Goal: Check status: Check status

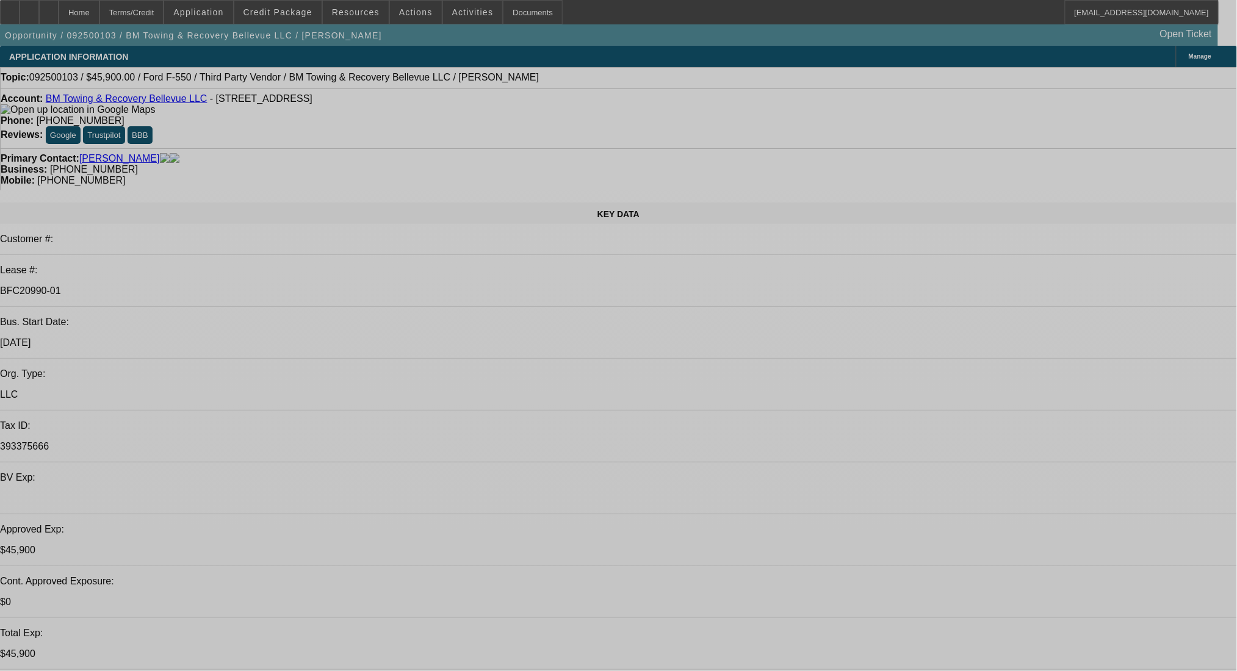
select select "0.15"
select select "2"
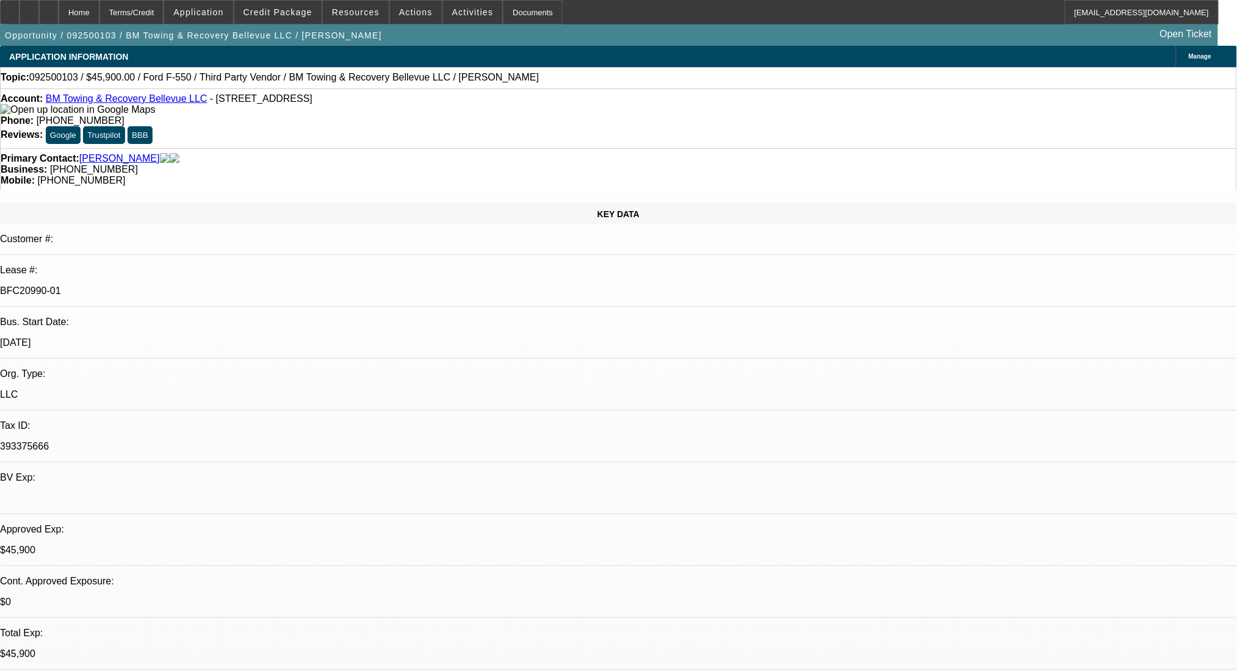
select select "2"
select select "0.1"
select select "4"
select select "0"
select select "2"
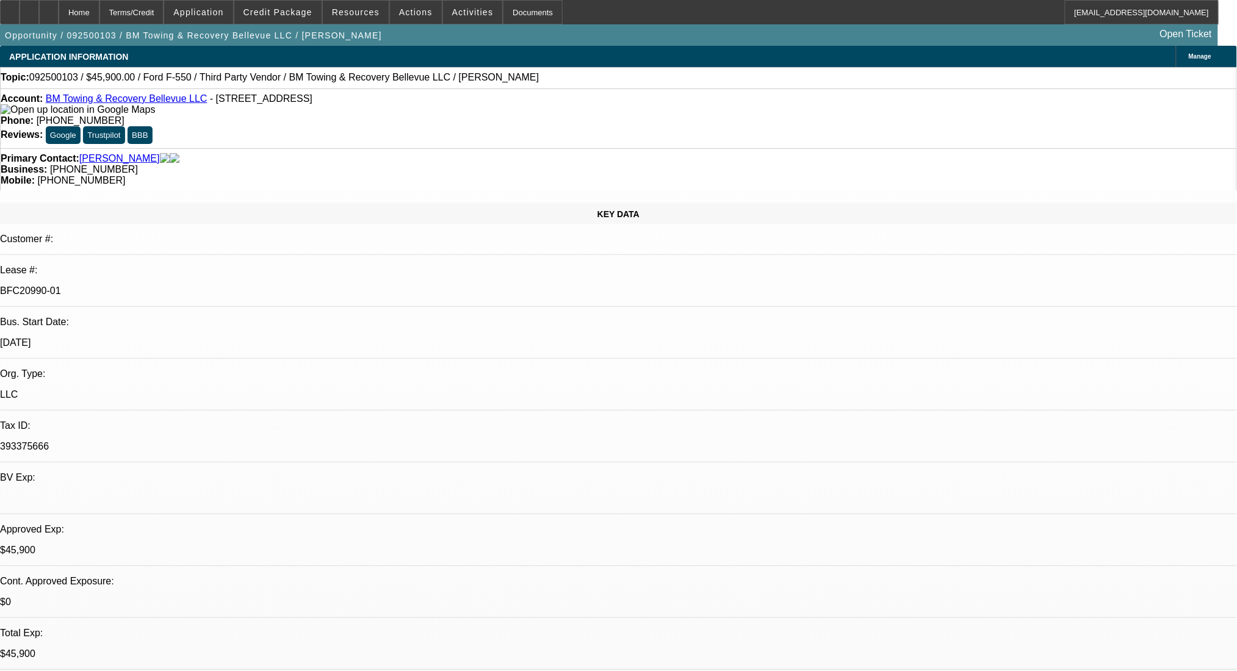
select select "2"
select select "0.1"
select select "4"
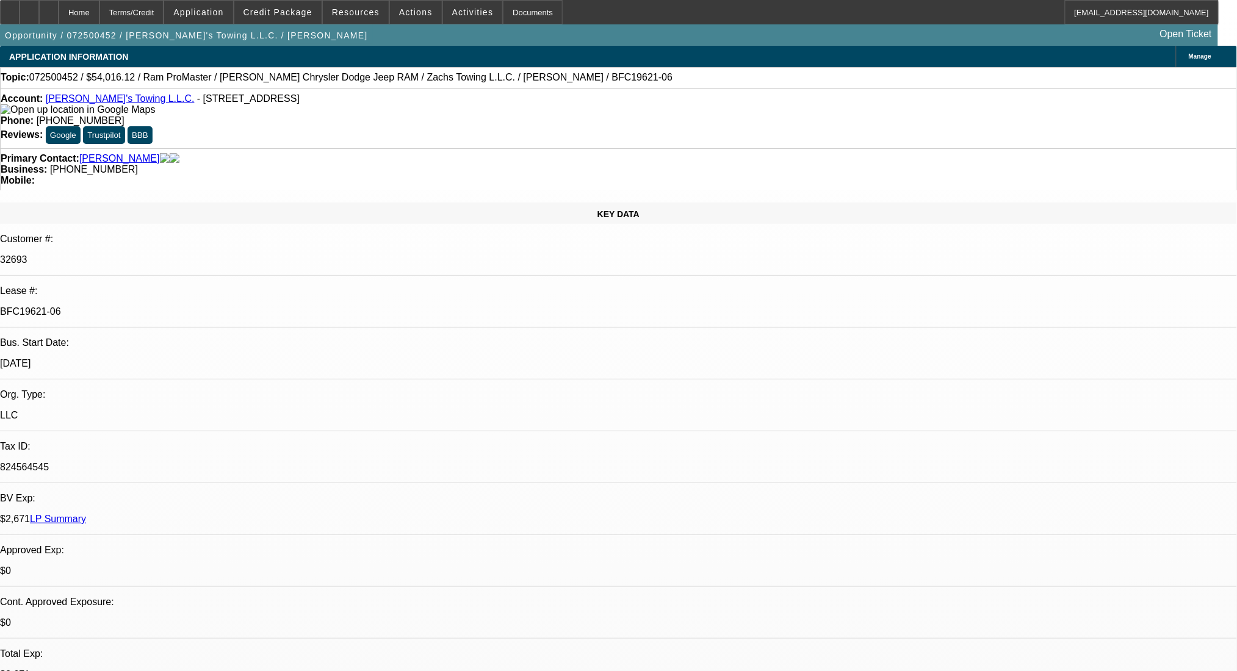
select select "0"
select select "3"
select select "0"
select select "6"
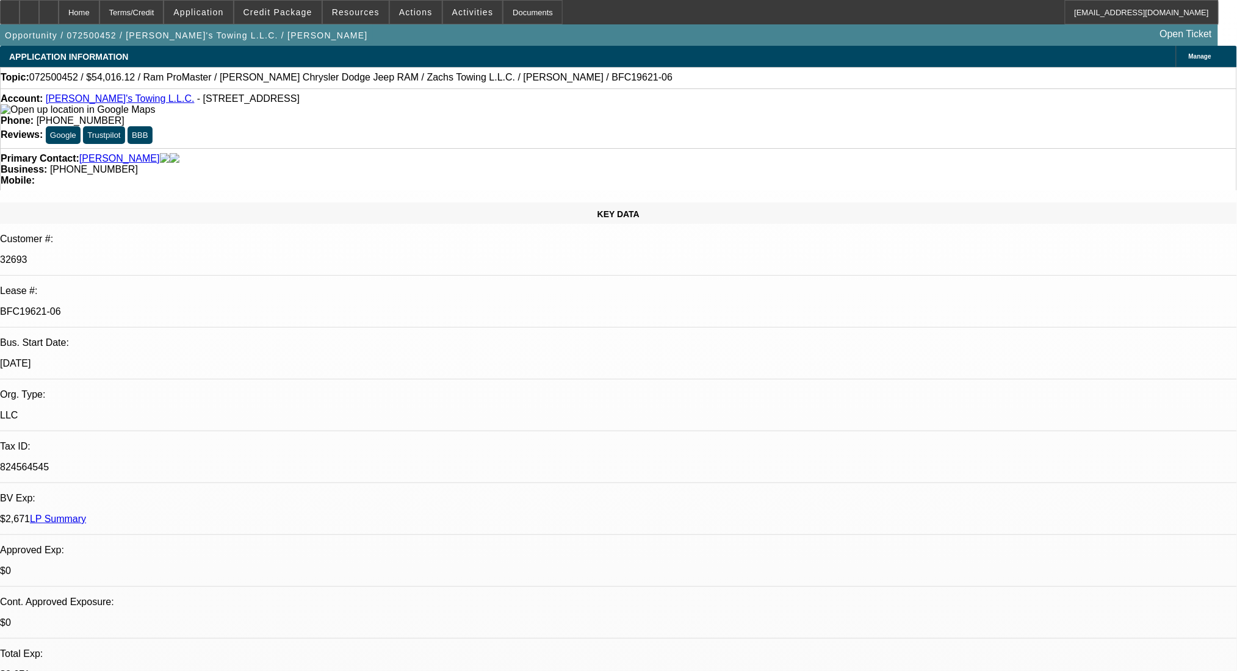
select select "0"
select select "3"
select select "0.1"
select select "4"
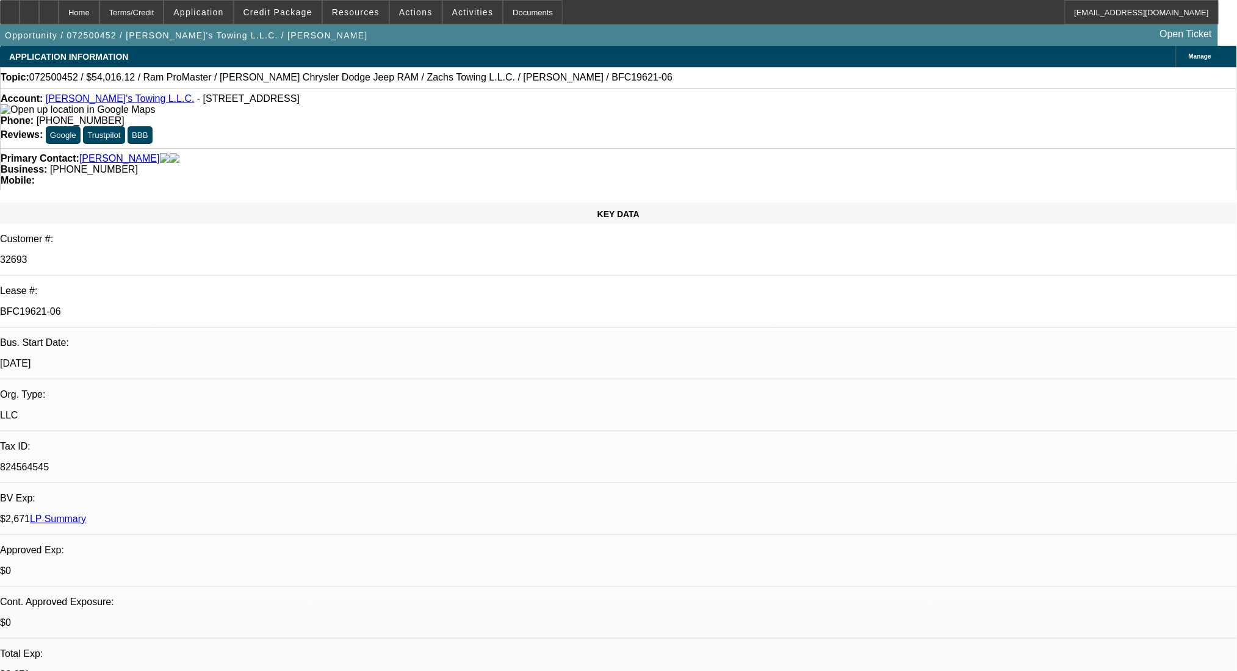
select select "0"
select select "3"
select select "0.1"
select select "4"
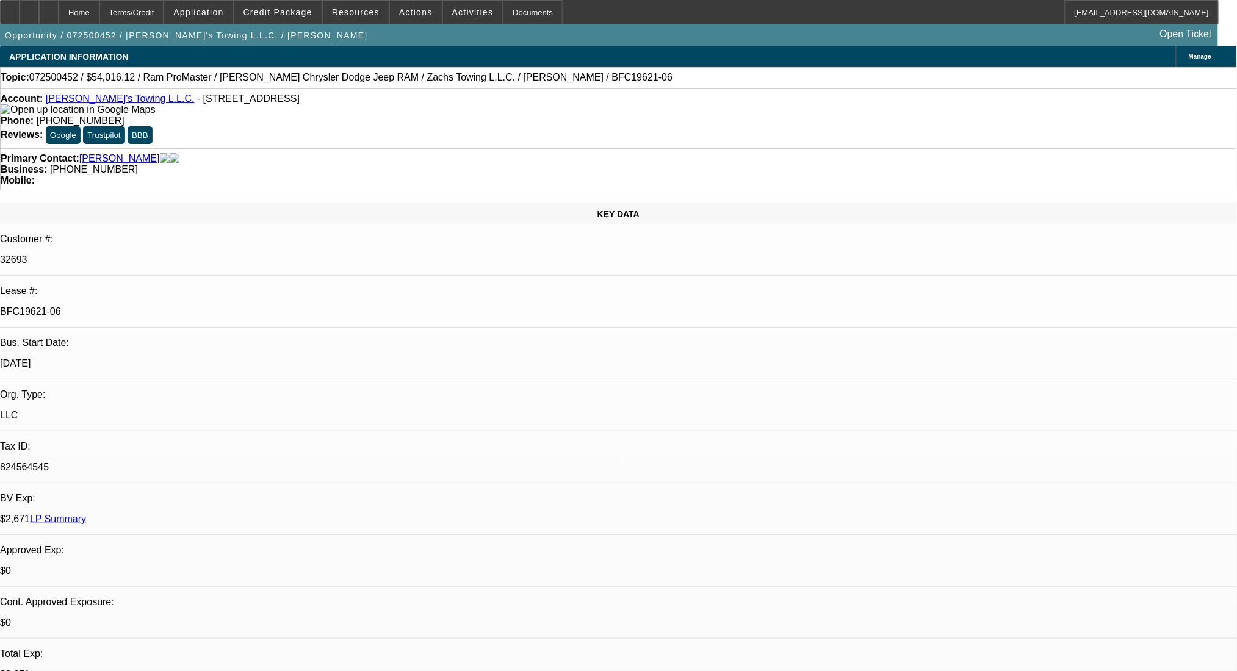
select select "0"
select select "3"
select select "0.1"
select select "4"
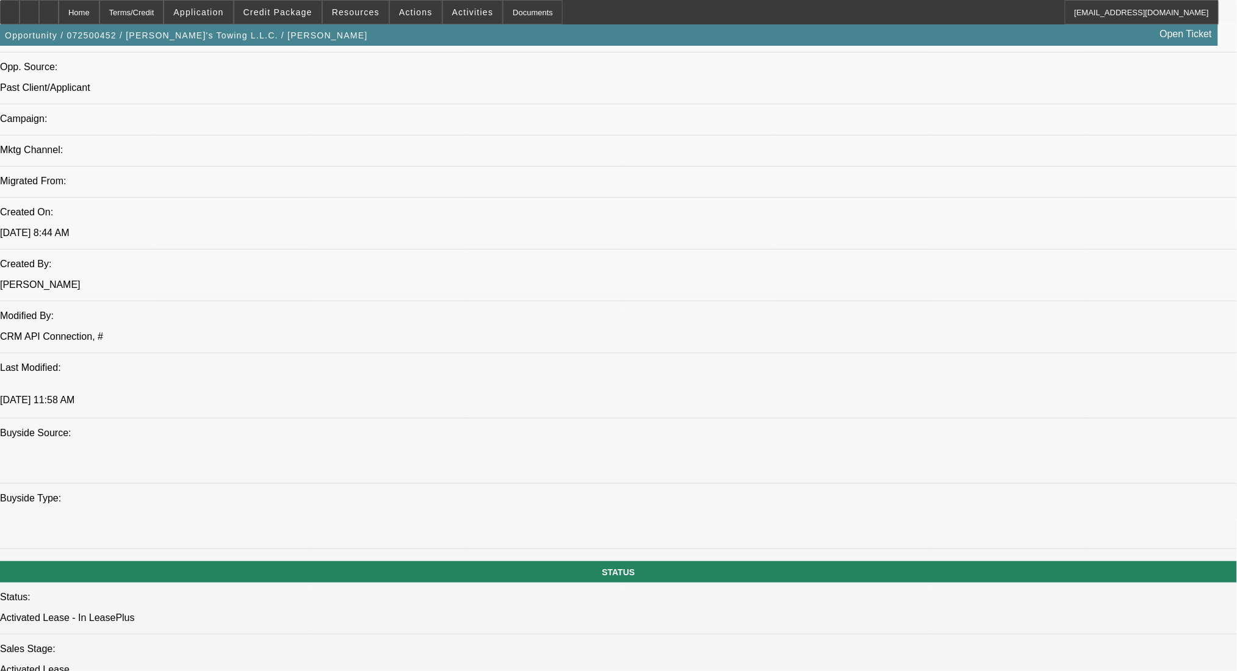
scroll to position [895, 0]
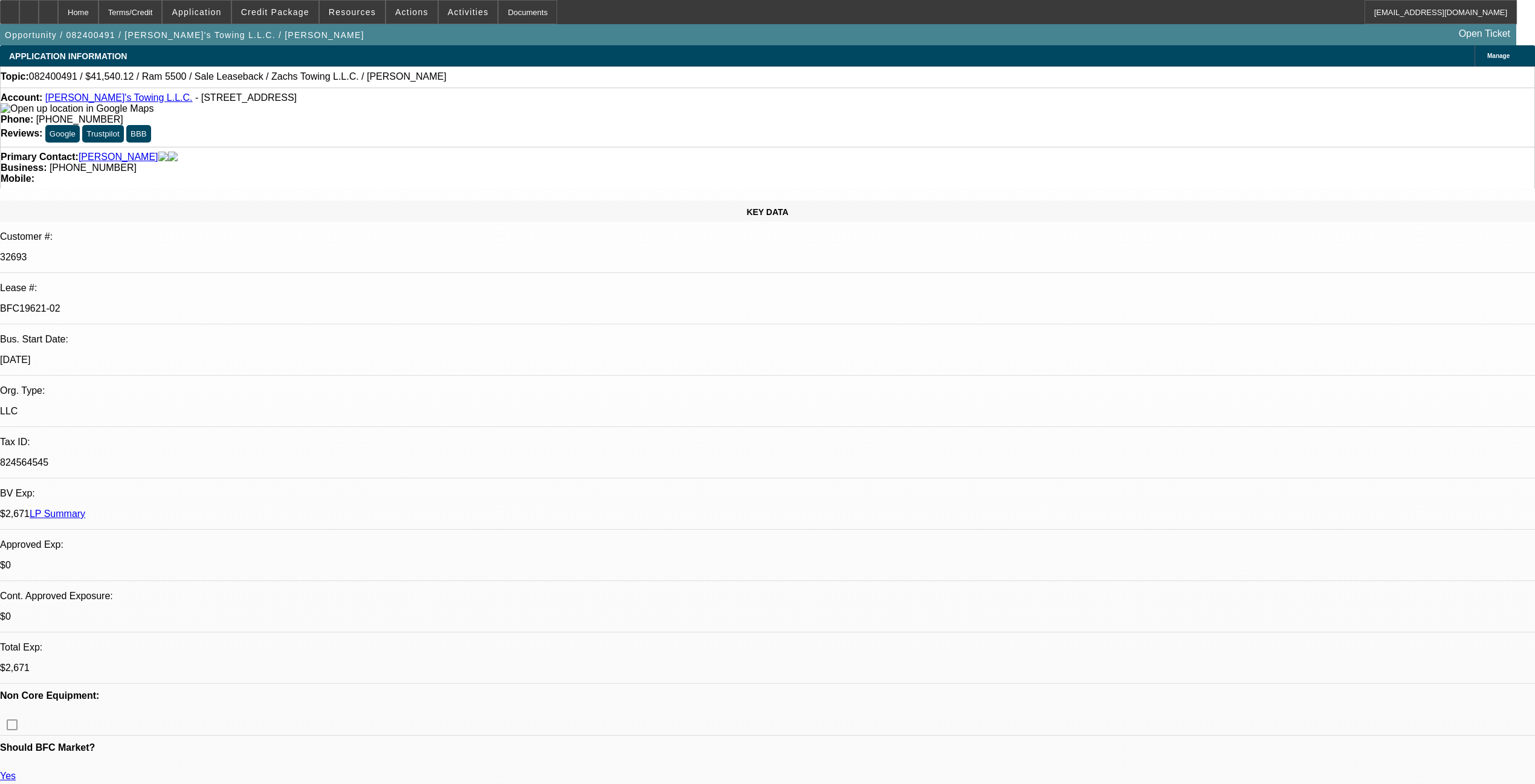
select select "0"
select select "2"
select select "0.1"
select select "4"
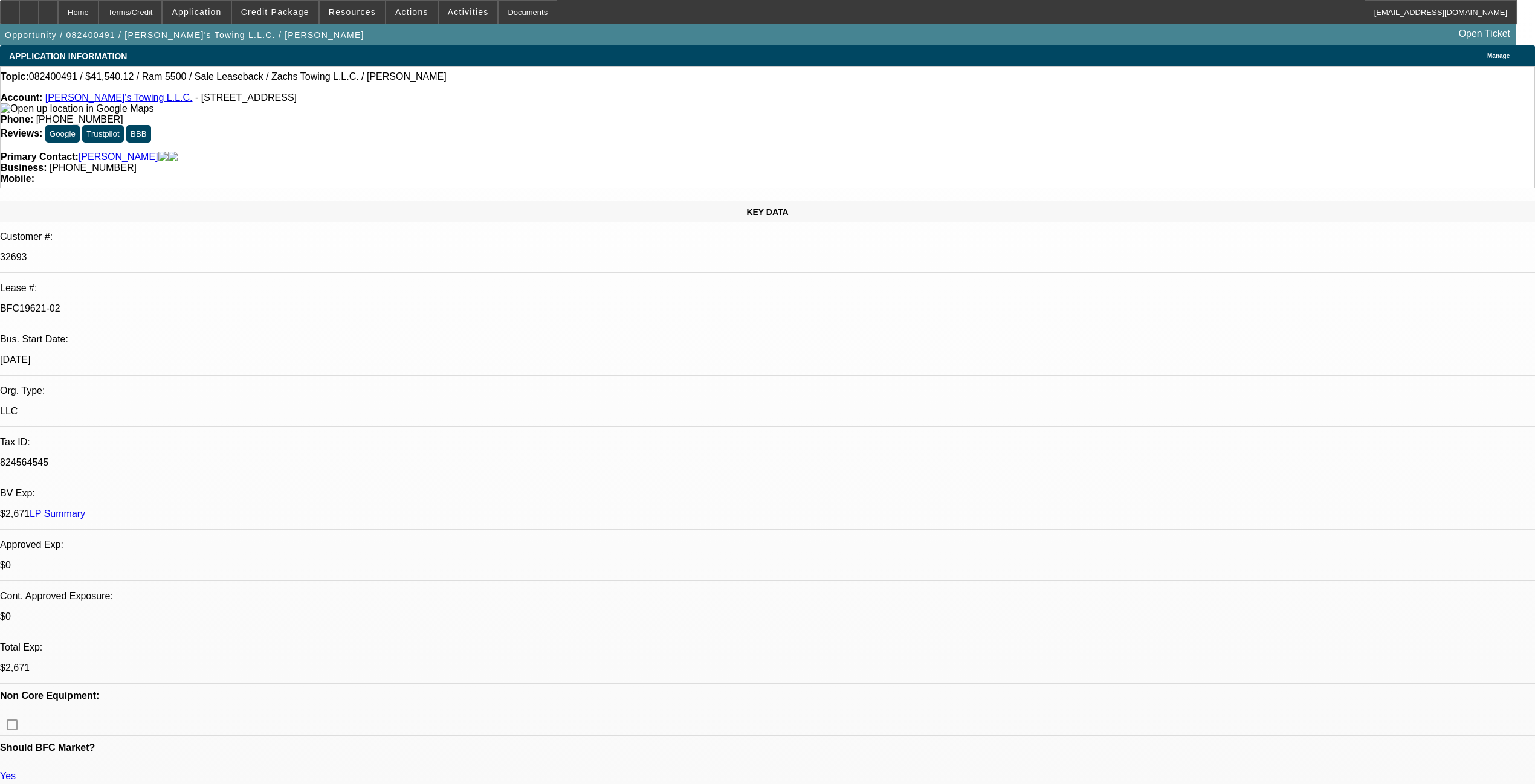
select select "0"
select select "2"
select select "0.1"
select select "4"
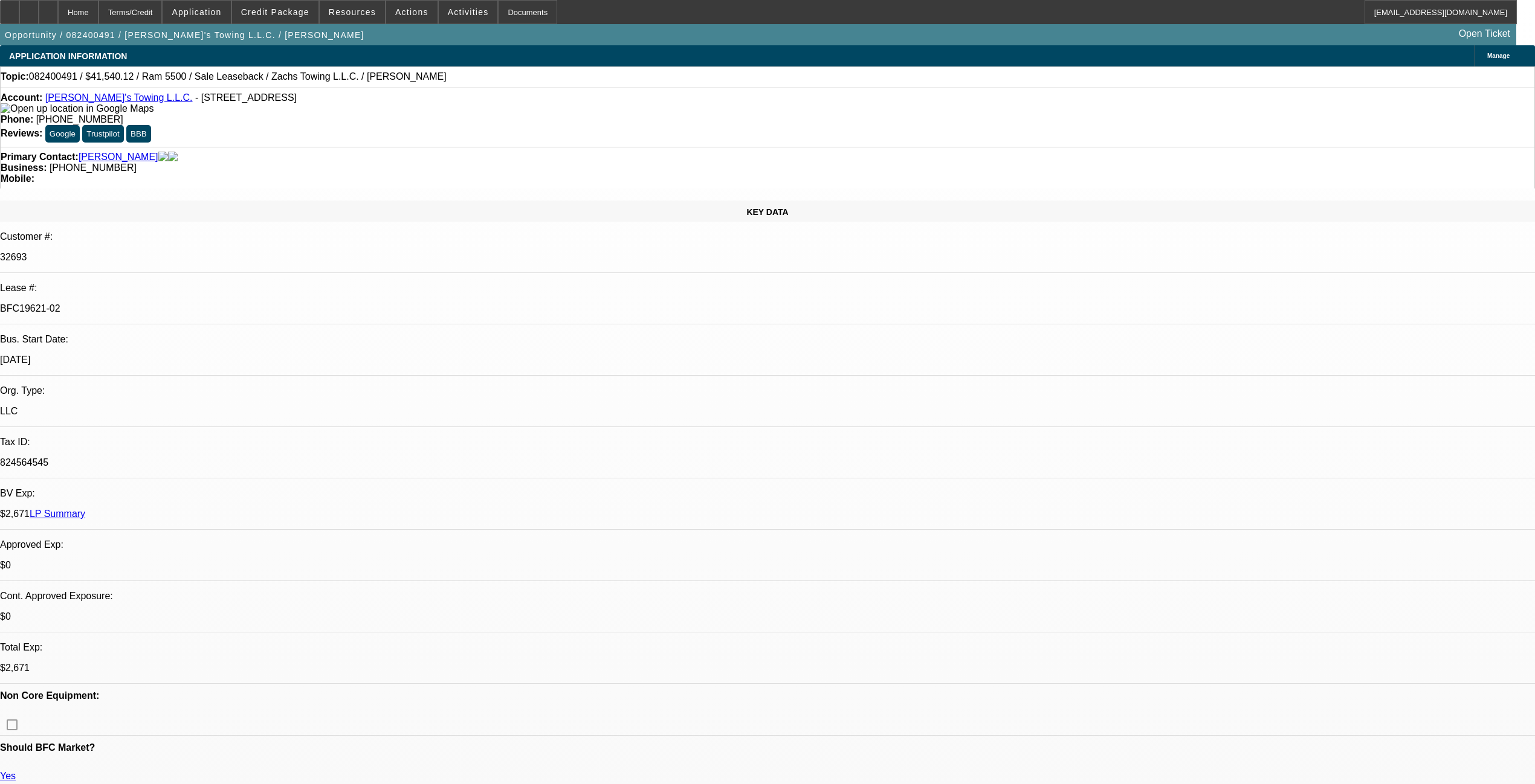
select select "0"
select select "2"
select select "0.1"
select select "4"
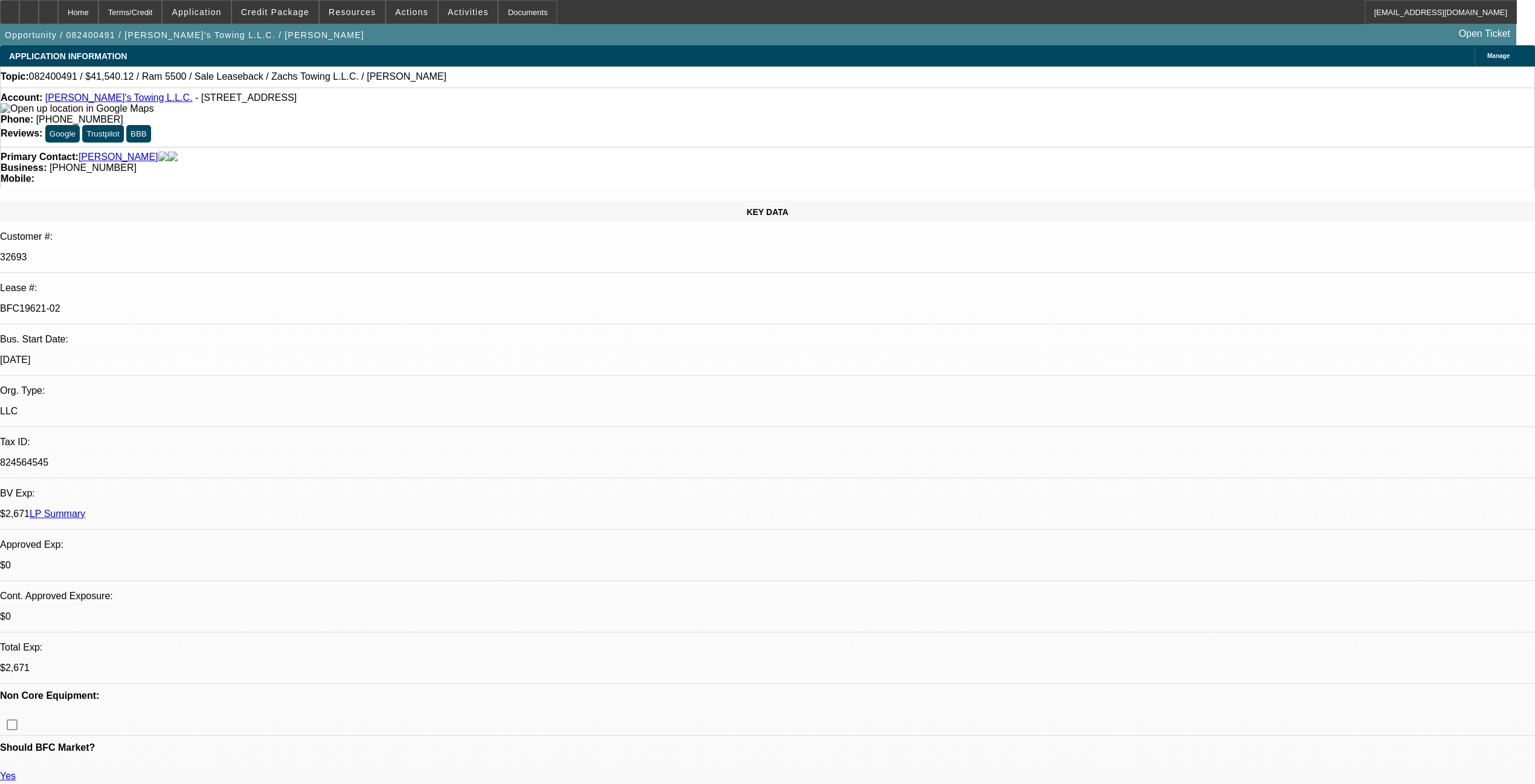
select select "0"
select select "2"
select select "0"
select select "6"
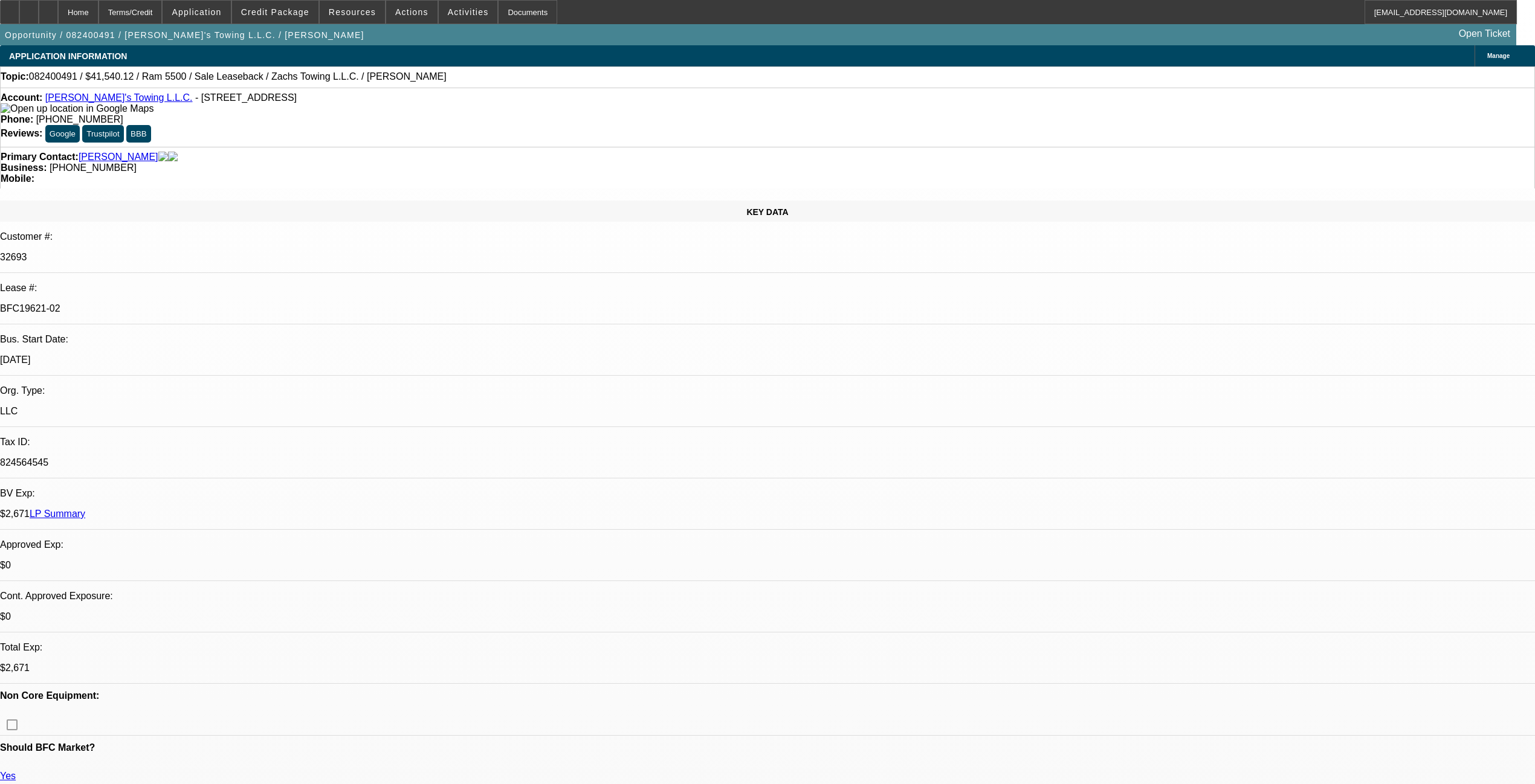
click at [153, 5] on div "Terms/Credit" at bounding box center [130, 12] width 64 height 24
drag, startPoint x: 227, startPoint y: 204, endPoint x: 177, endPoint y: 211, distance: 50.5
click at [177, 303] on div "BFC19621-02" at bounding box center [768, 308] width 1535 height 11
copy p "BFC19621-02"
click at [85, 509] on link "LP Summary" at bounding box center [57, 514] width 55 height 10
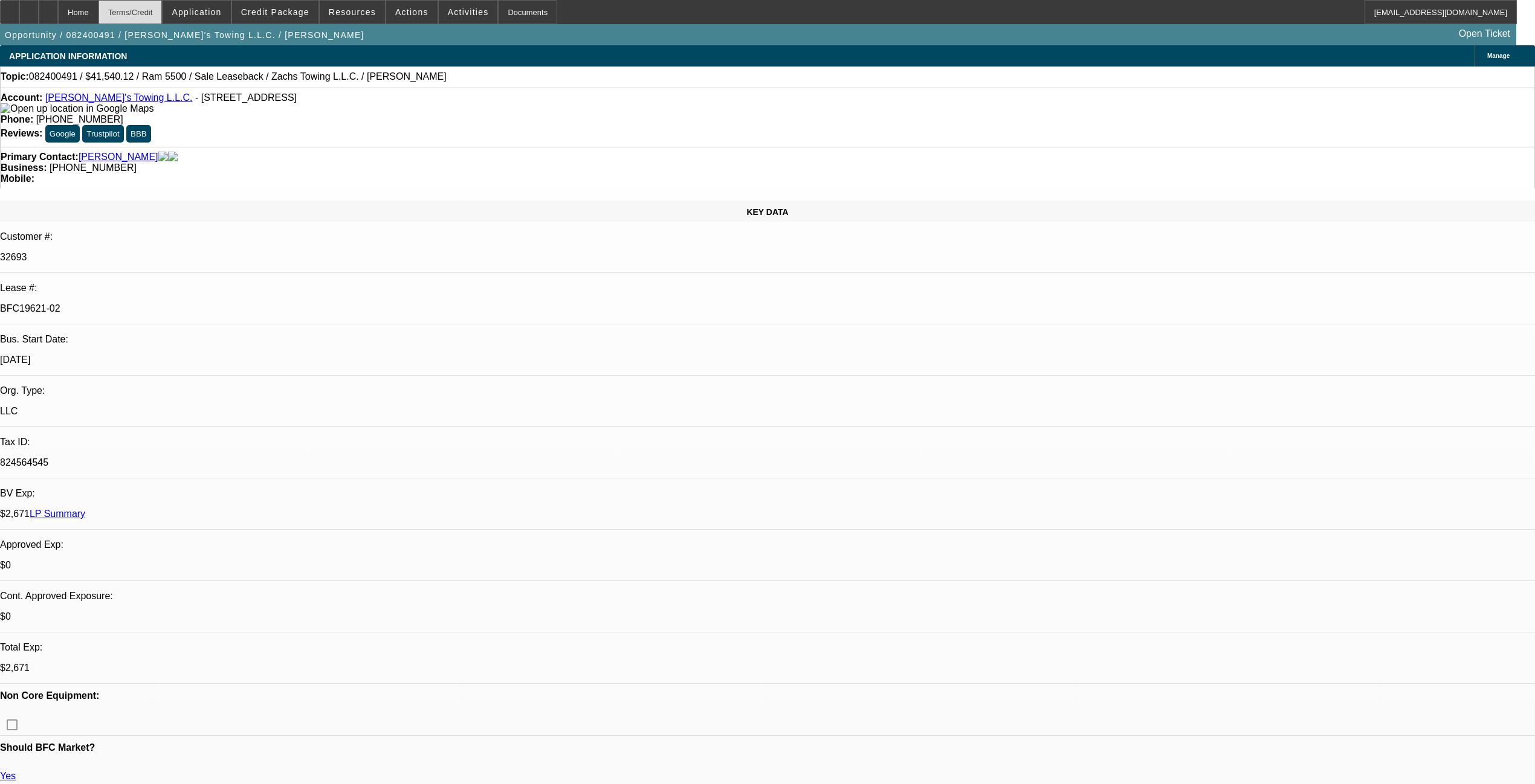
click at [162, 9] on div "Terms/Credit" at bounding box center [130, 12] width 64 height 24
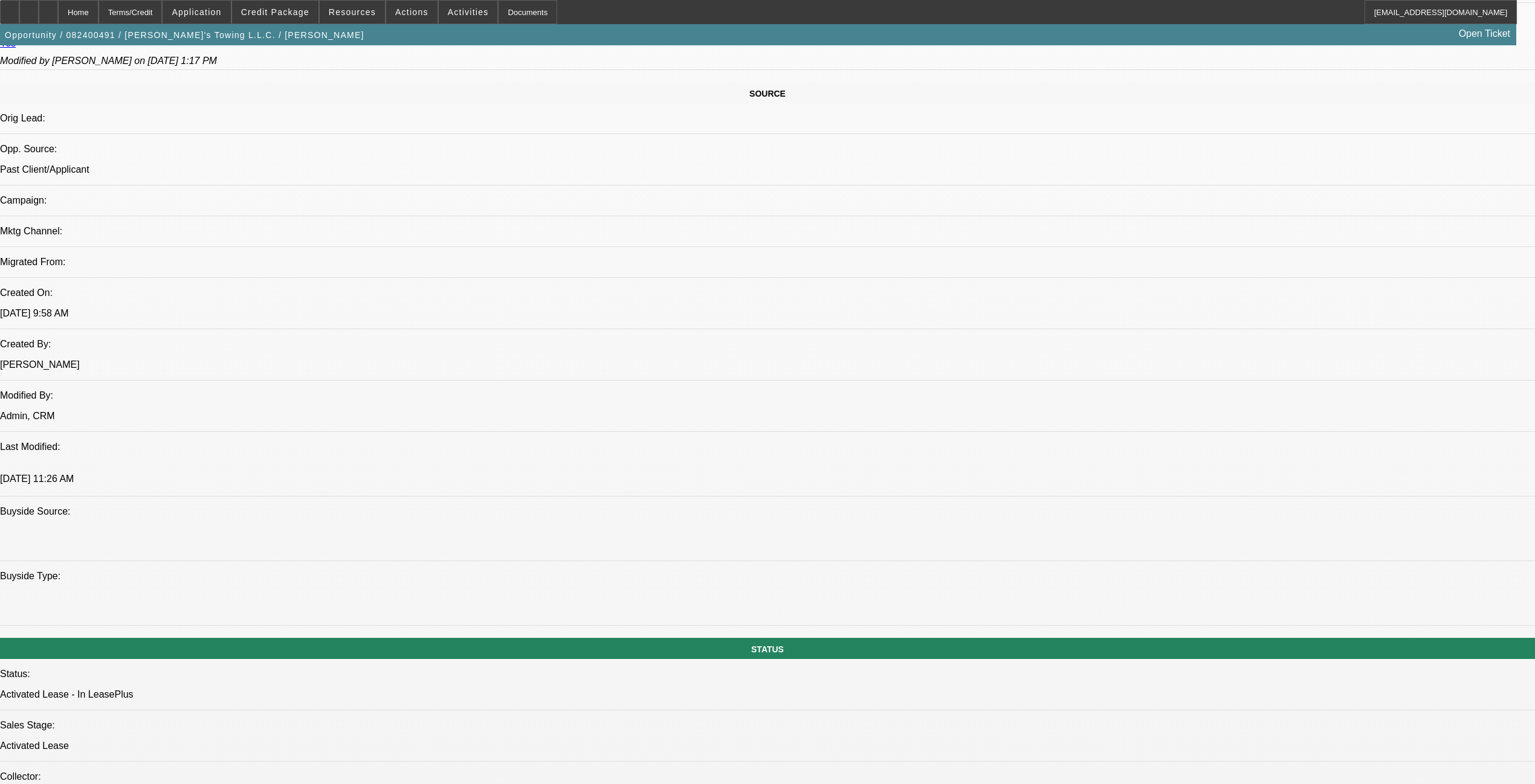
scroll to position [469, 0]
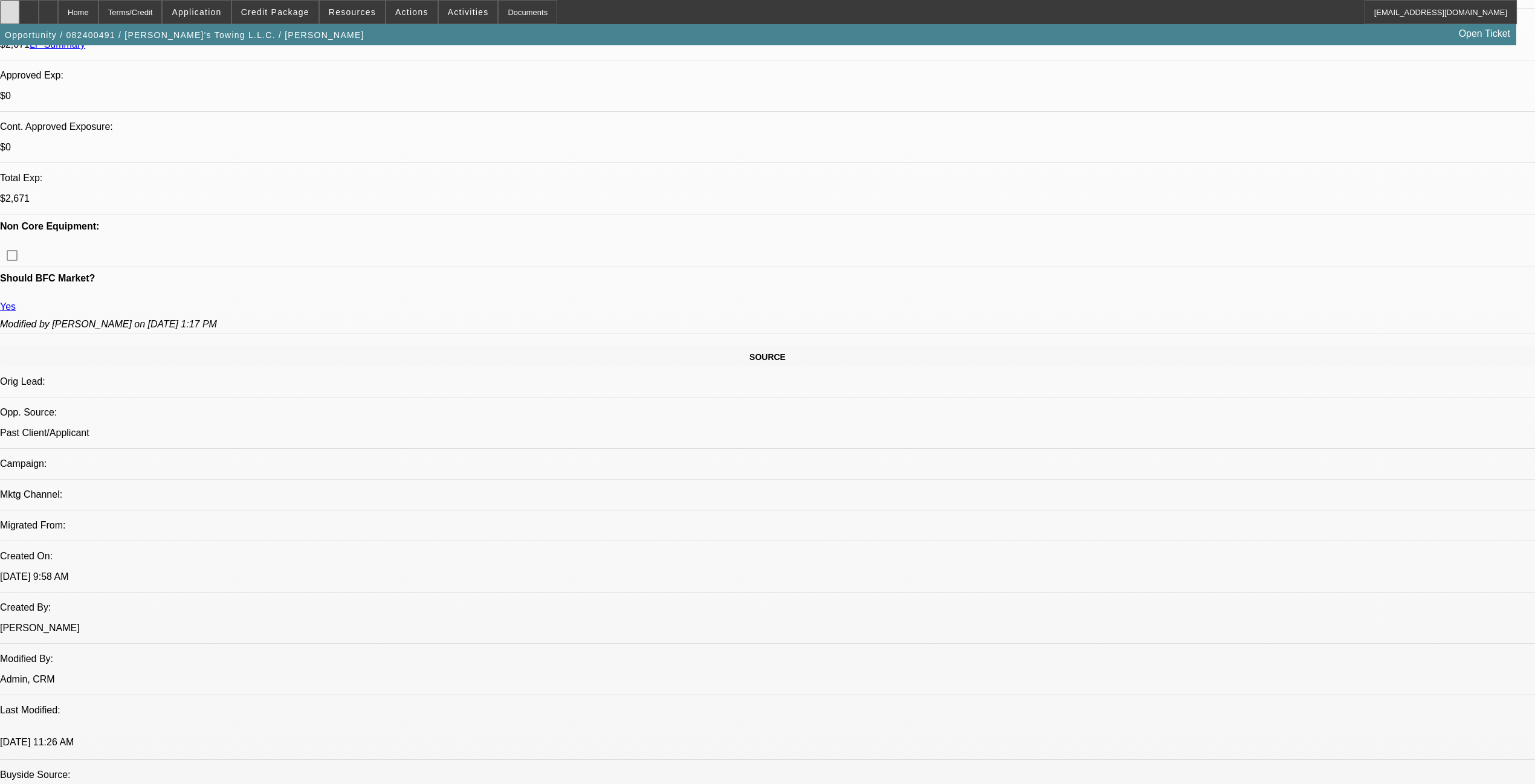
click at [20, 15] on div at bounding box center [10, 12] width 20 height 24
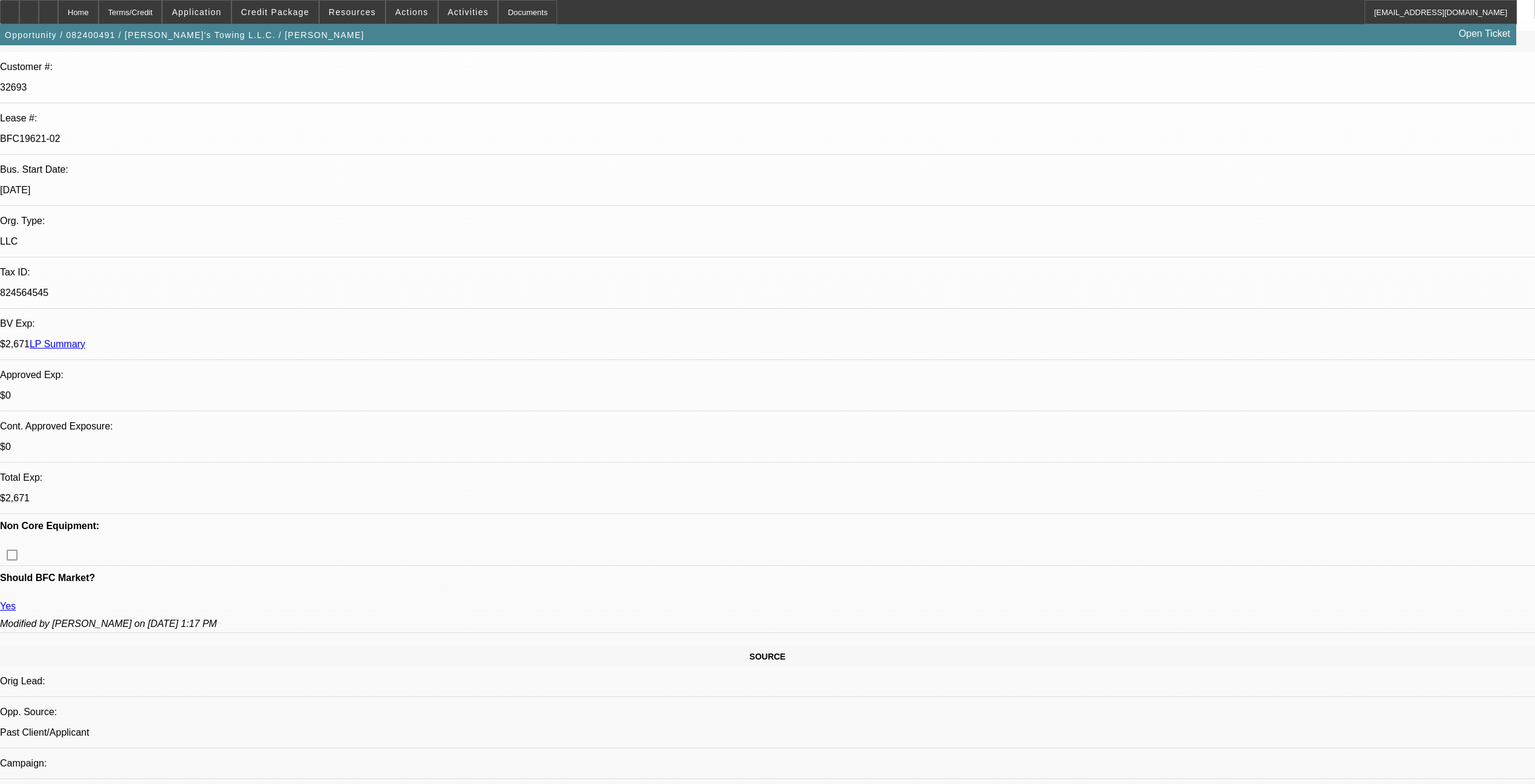
scroll to position [0, 0]
